Goal: Find specific page/section: Find specific page/section

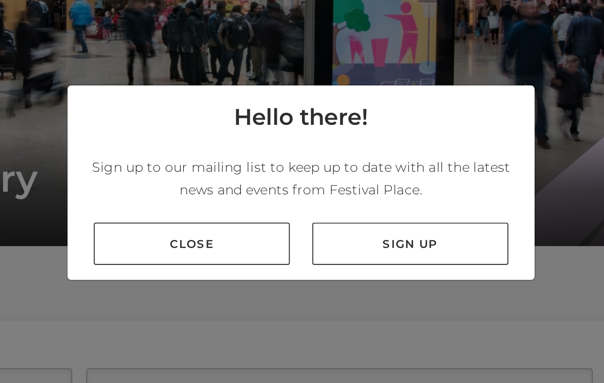
click at [204, 210] on link "Close" at bounding box center [250, 220] width 92 height 20
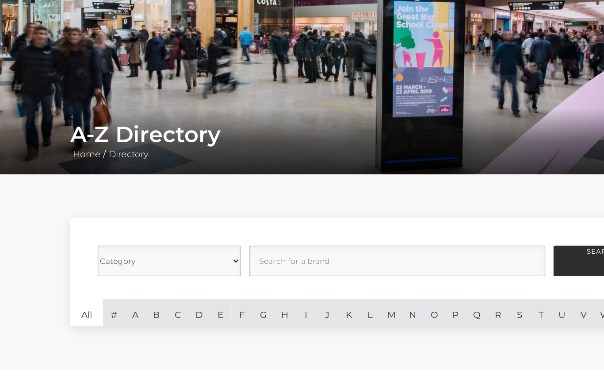
scroll to position [93, 0]
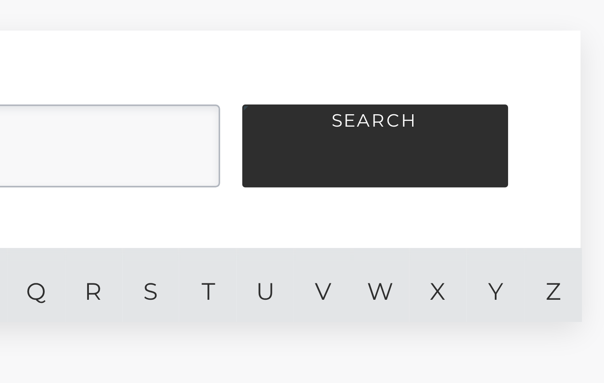
click at [479, 229] on link "W" at bounding box center [487, 240] width 17 height 22
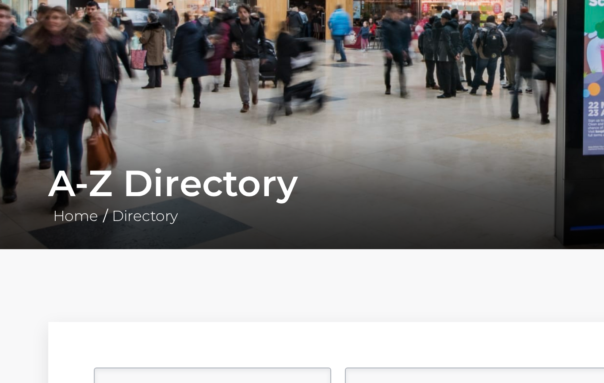
scroll to position [100, 0]
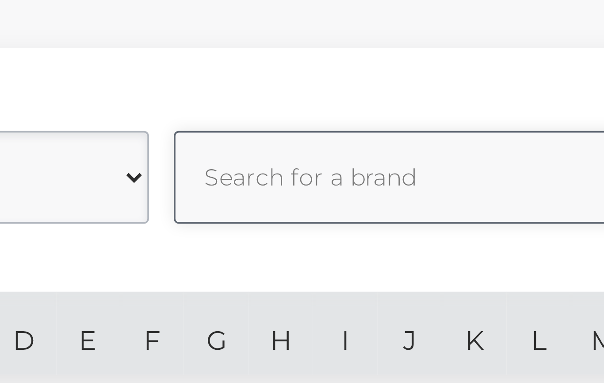
click at [201, 178] on input "text" at bounding box center [320, 190] width 239 height 25
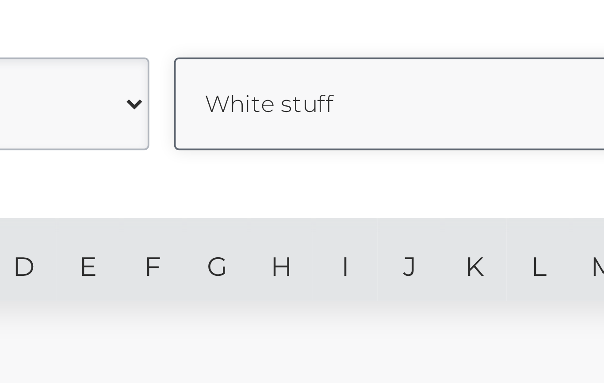
type input "White stuff"
click at [446, 178] on button "Search" at bounding box center [486, 190] width 80 height 25
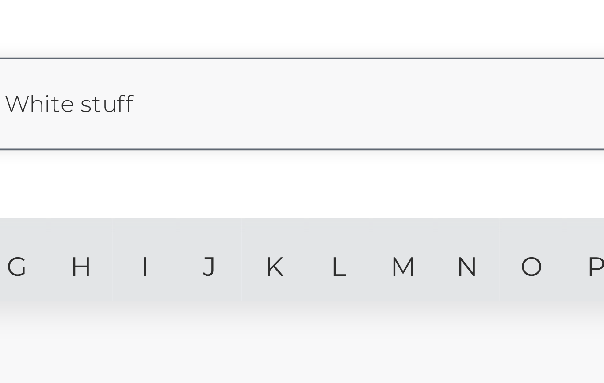
click at [446, 178] on button "Search" at bounding box center [486, 190] width 80 height 25
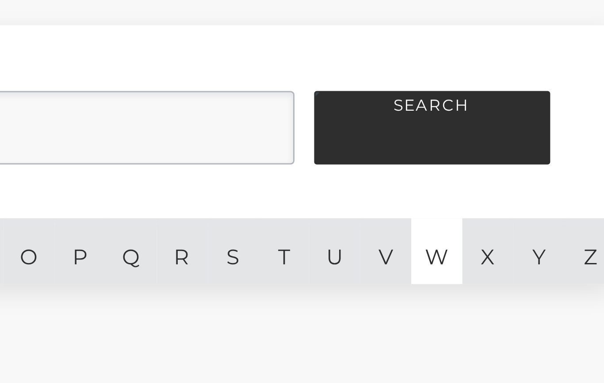
click at [446, 178] on button "Search" at bounding box center [486, 190] width 80 height 25
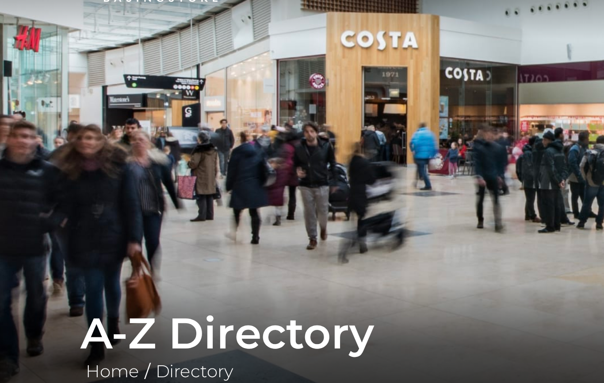
scroll to position [51, 0]
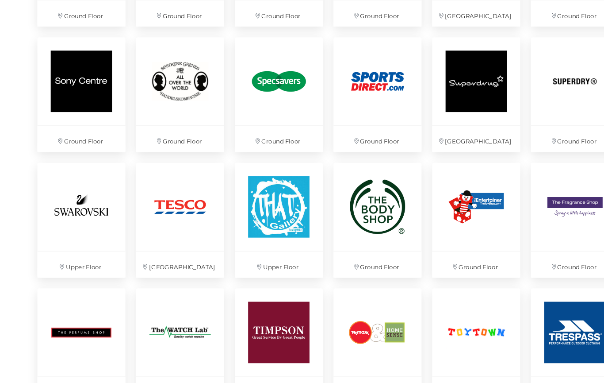
scroll to position [2063, 0]
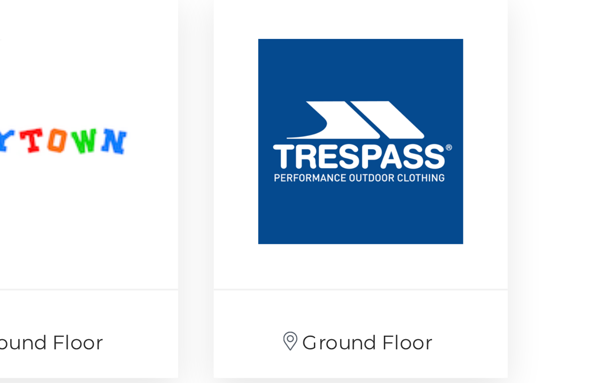
click at [470, 264] on img at bounding box center [506, 300] width 73 height 73
